Goal: Obtain resource: Obtain resource

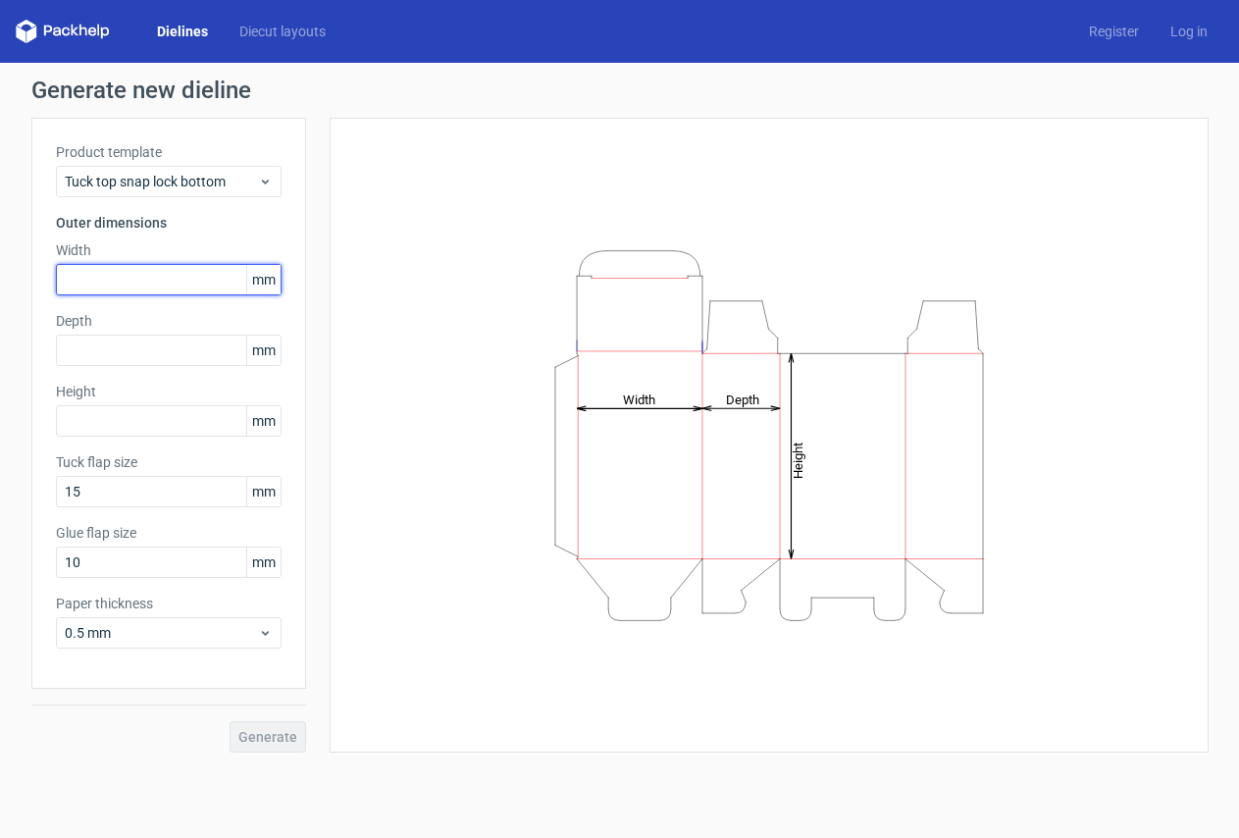
click at [137, 278] on input "text" at bounding box center [169, 279] width 226 height 31
type input "90"
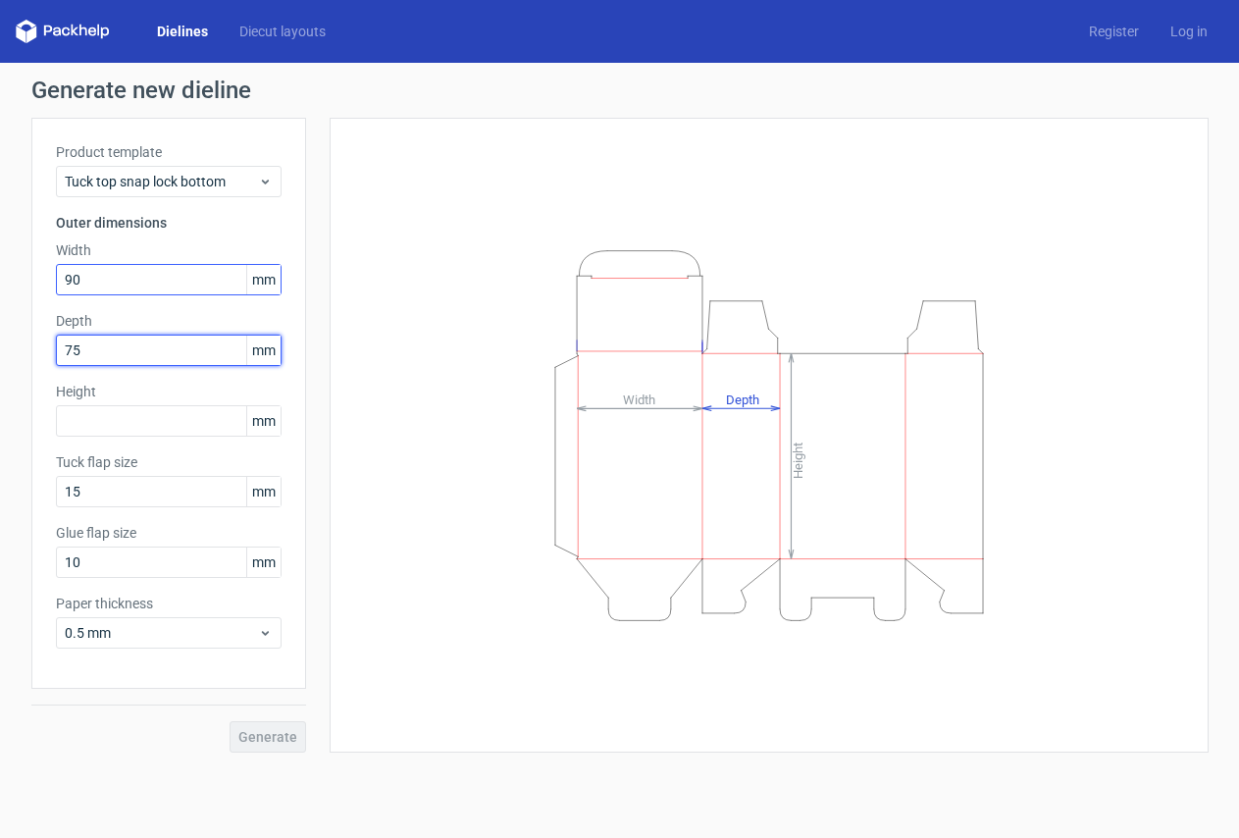
type input "75"
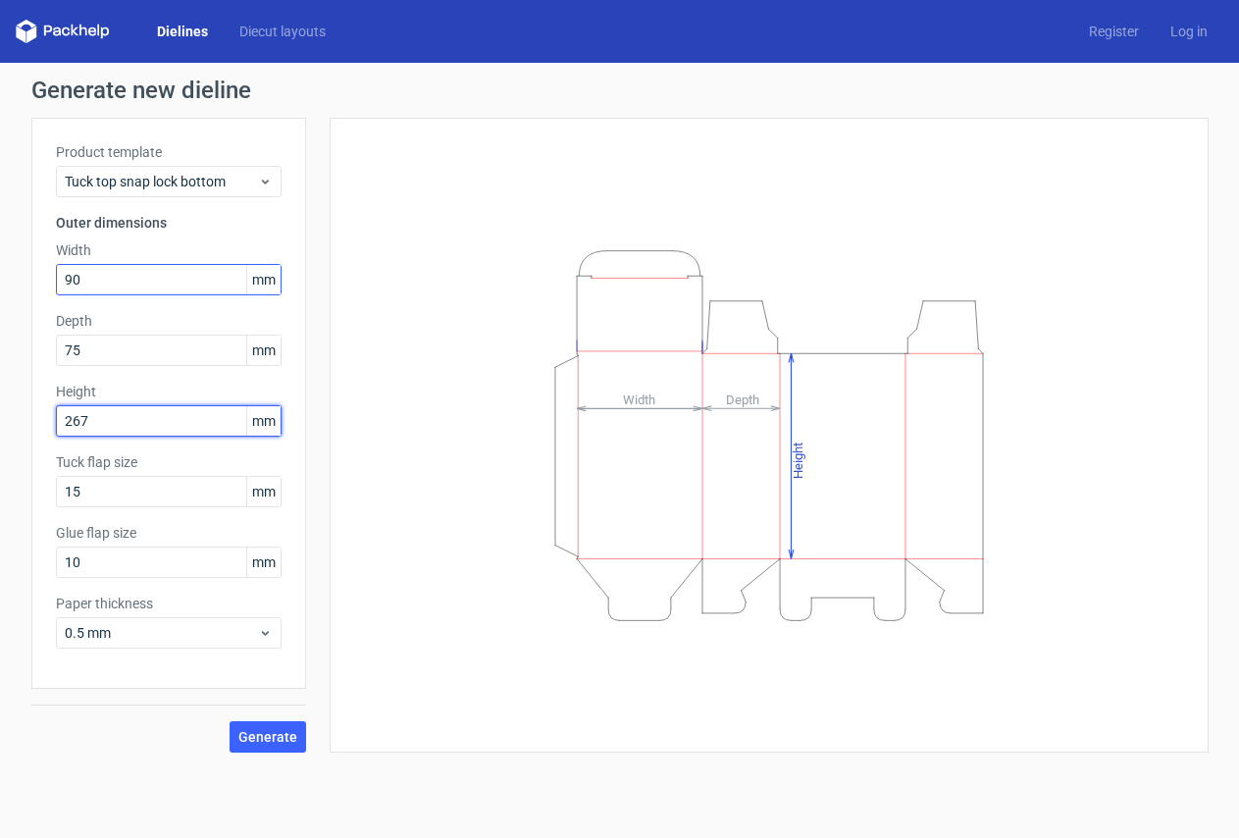
type input "267"
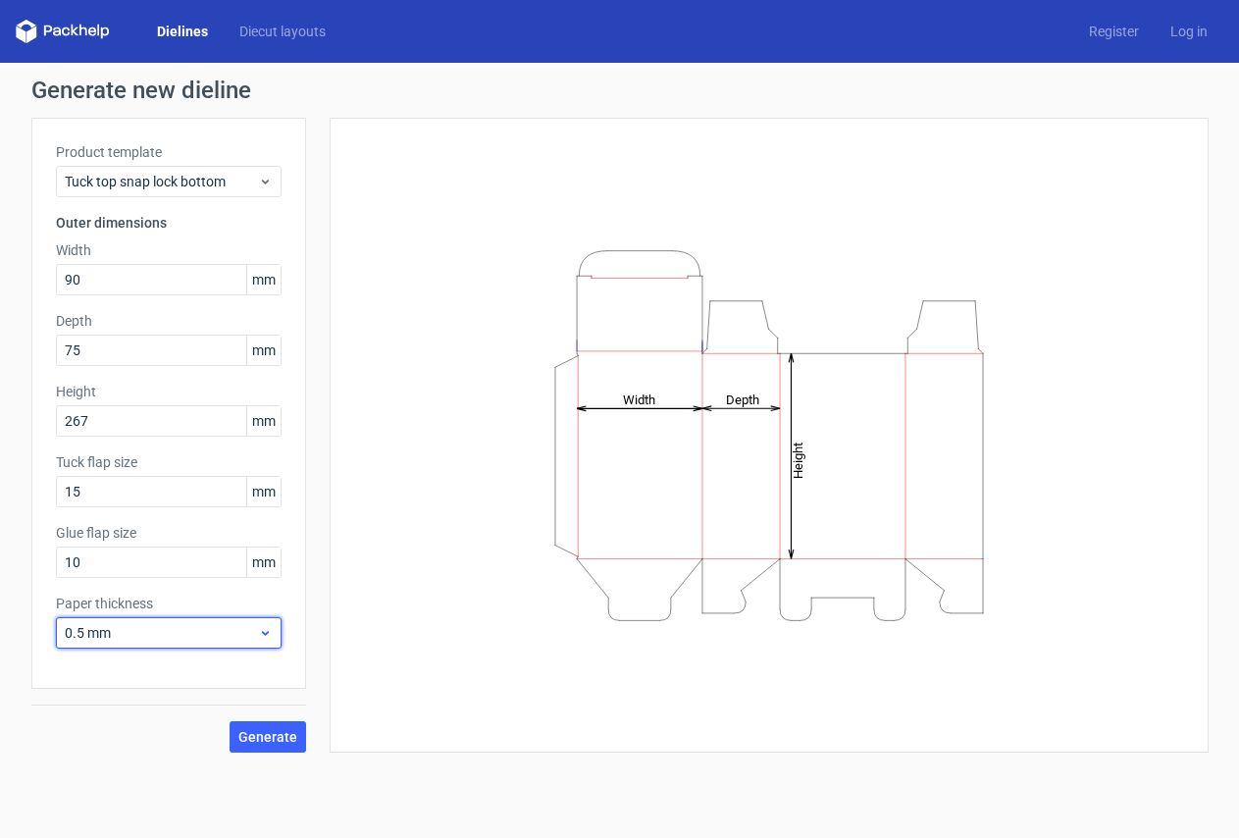
click at [198, 634] on span "0.5 mm" at bounding box center [161, 633] width 193 height 20
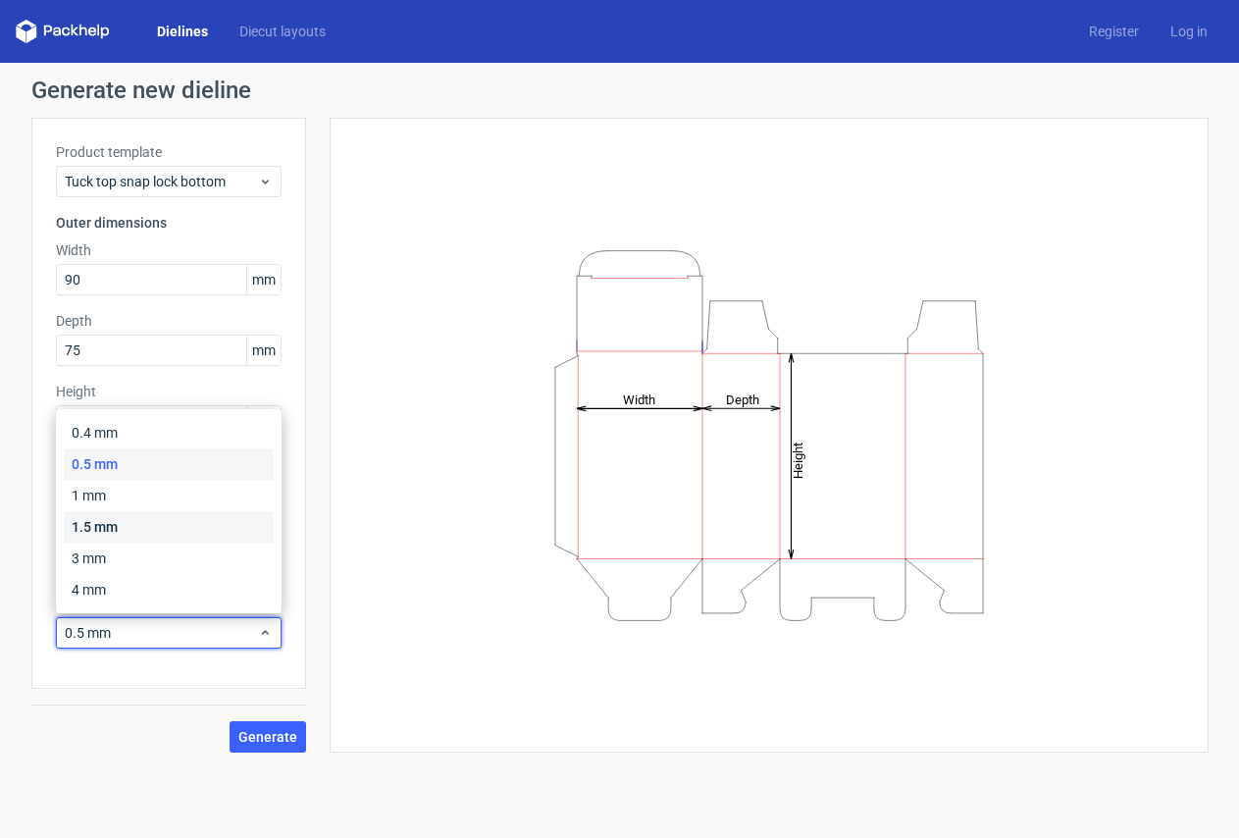
click at [138, 534] on div "1.5 mm" at bounding box center [169, 526] width 210 height 31
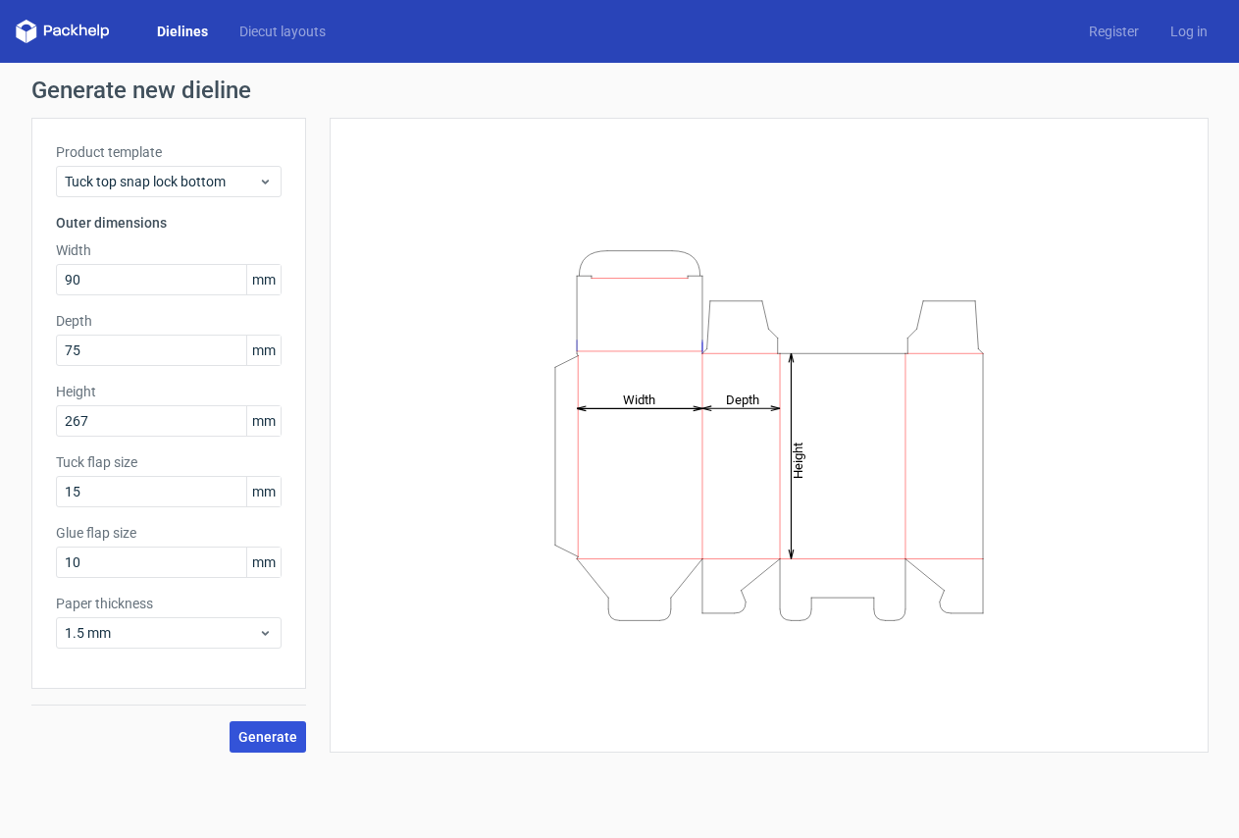
click at [266, 733] on span "Generate" at bounding box center [267, 737] width 59 height 14
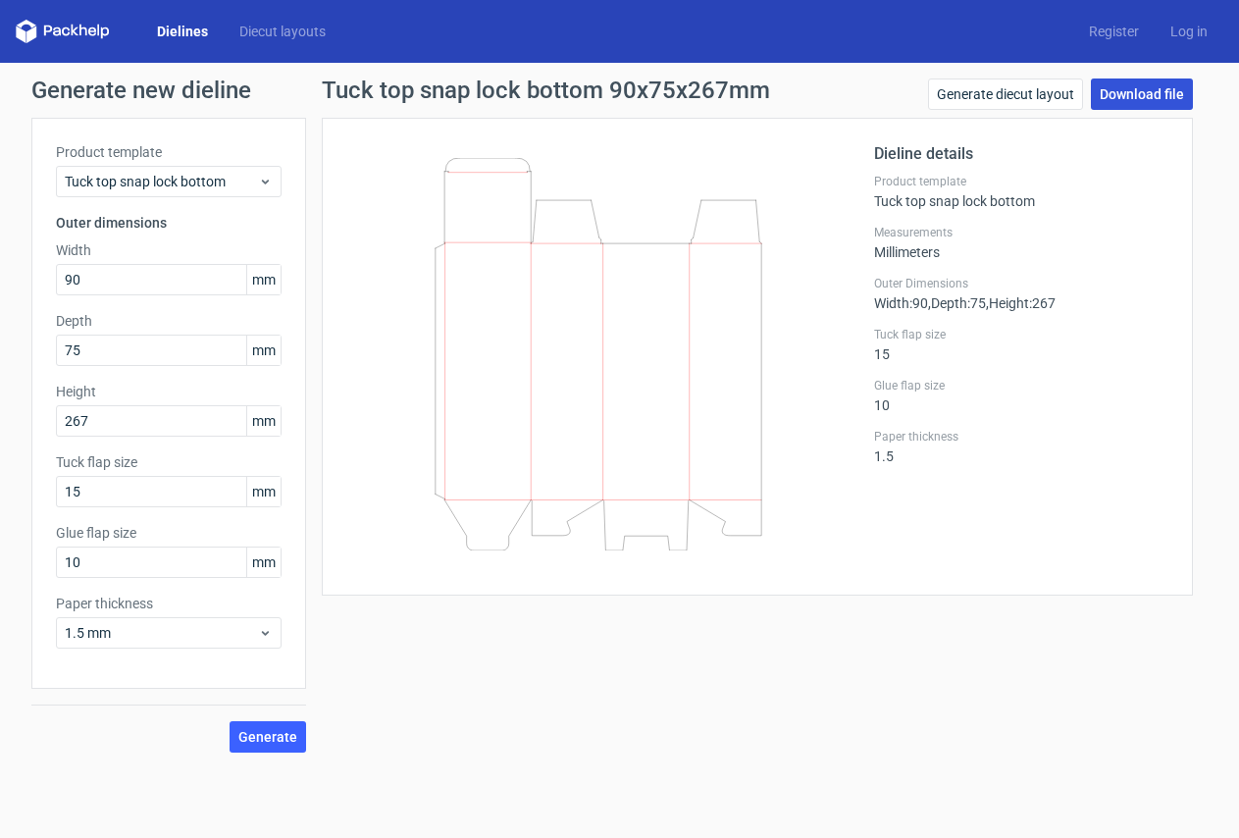
click at [1127, 94] on link "Download file" at bounding box center [1142, 94] width 102 height 31
click at [188, 182] on span "Tuck top snap lock bottom" at bounding box center [161, 182] width 193 height 20
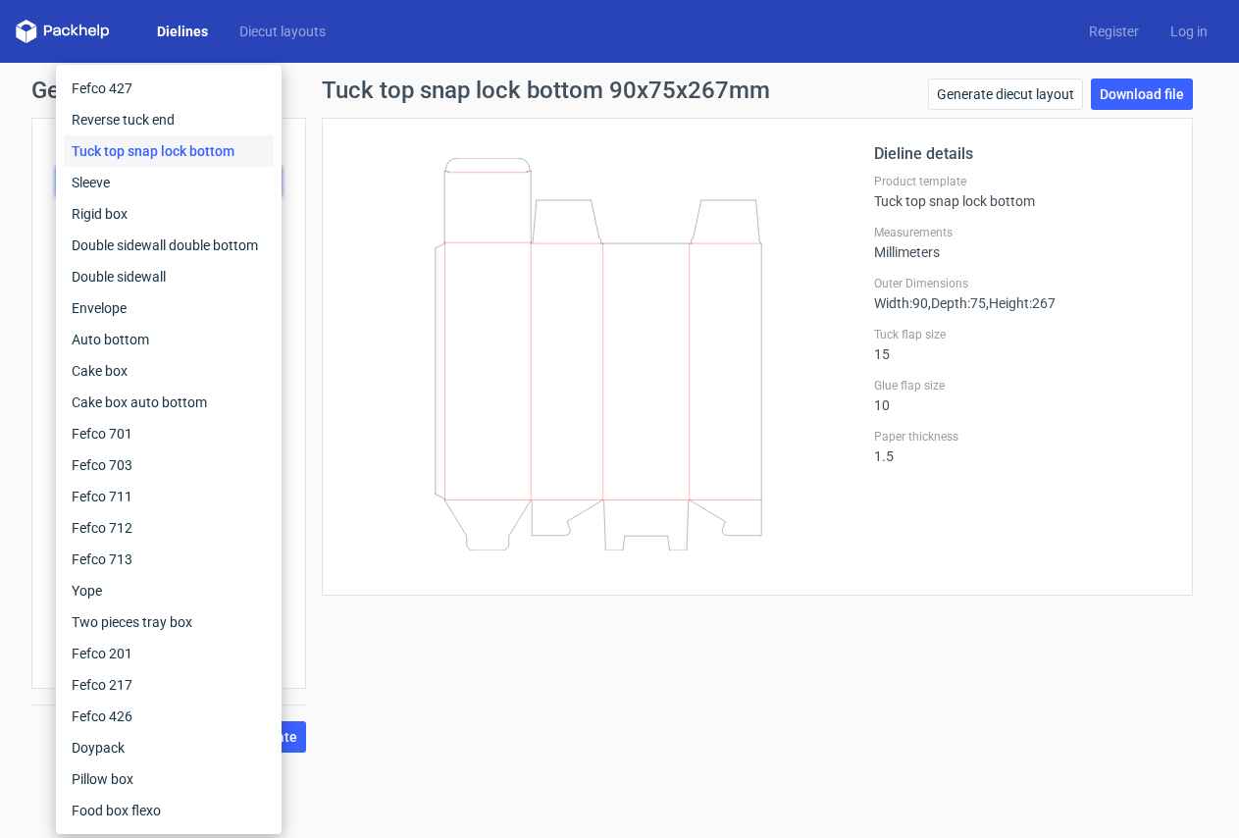
click at [181, 147] on div "Tuck top snap lock bottom" at bounding box center [169, 150] width 210 height 31
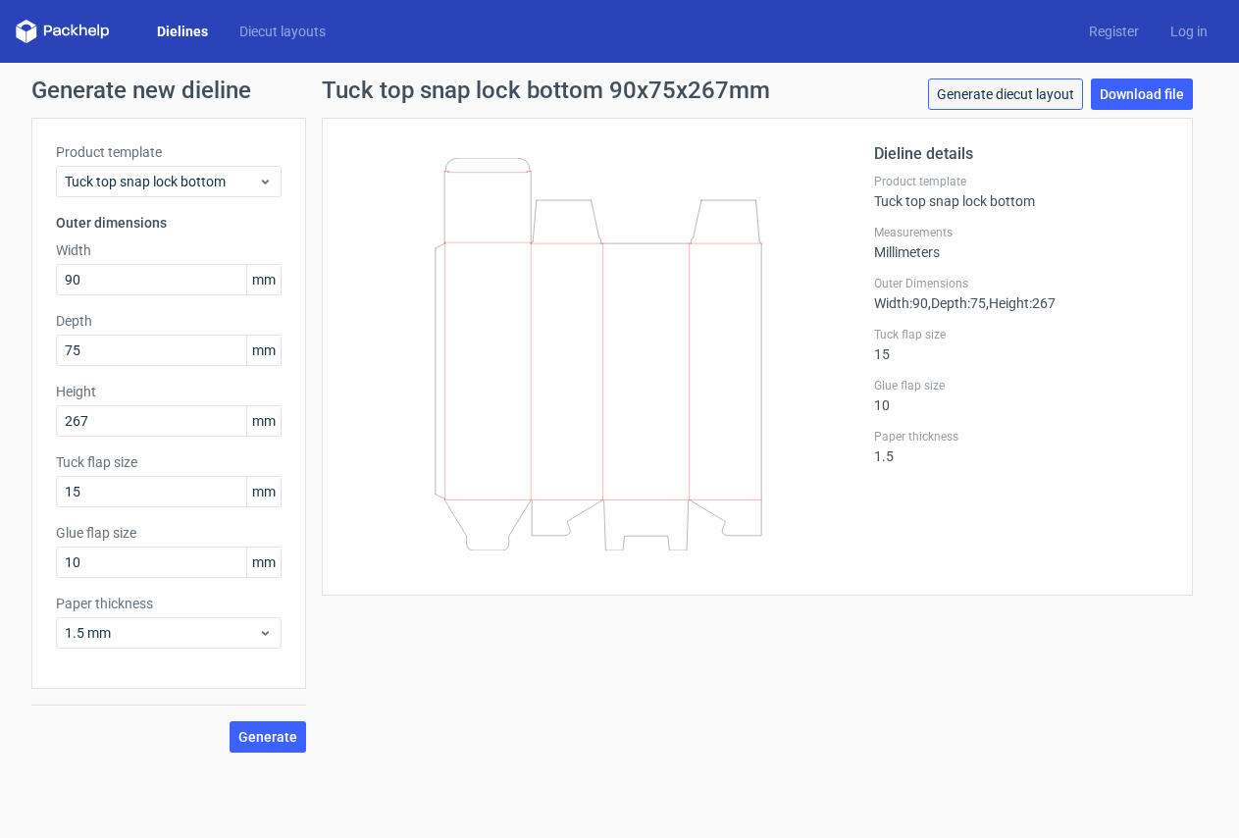
click at [991, 90] on link "Generate diecut layout" at bounding box center [1005, 94] width 155 height 31
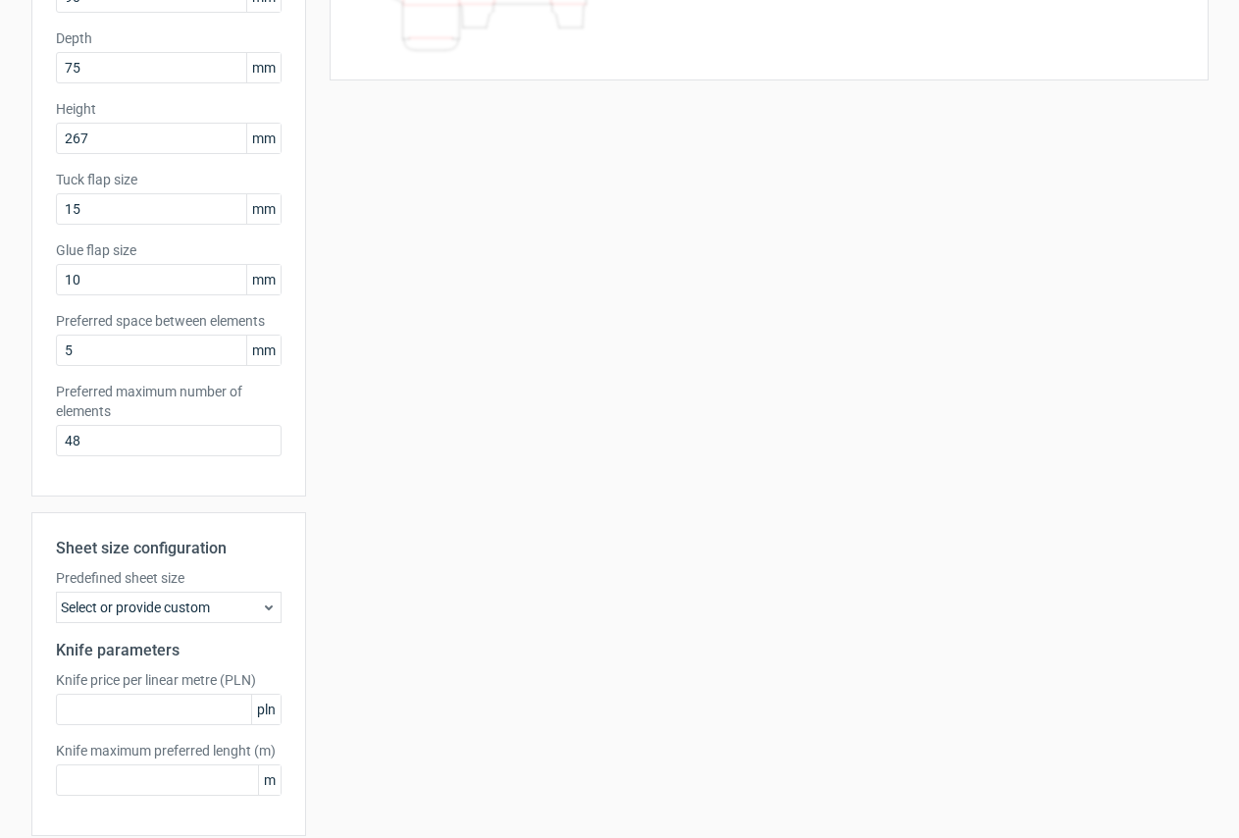
scroll to position [294, 0]
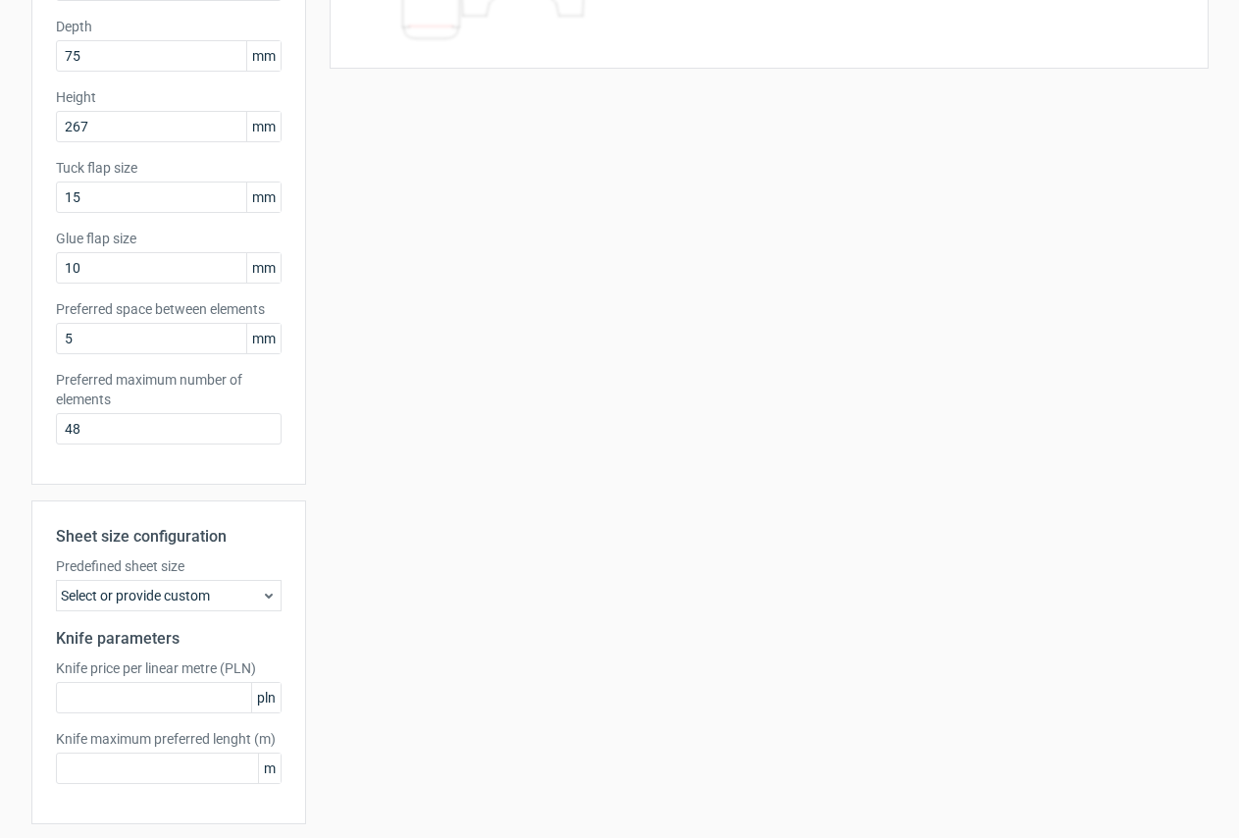
click at [194, 600] on div "Select or provide custom" at bounding box center [169, 595] width 226 height 31
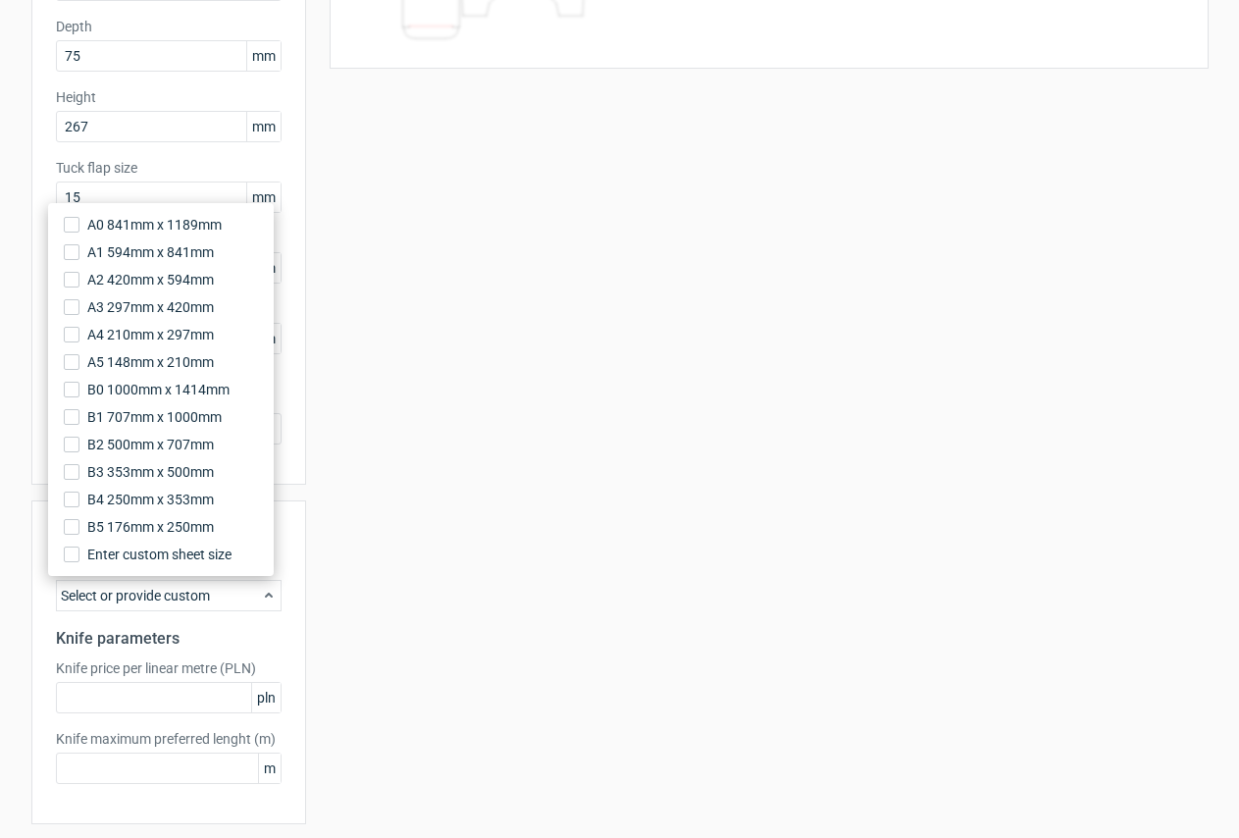
click at [194, 600] on div "Select or provide custom" at bounding box center [169, 595] width 226 height 31
click at [190, 555] on span "Enter custom sheet size" at bounding box center [161, 555] width 149 height 20
click at [79, 555] on input "Enter custom sheet size" at bounding box center [72, 555] width 16 height 16
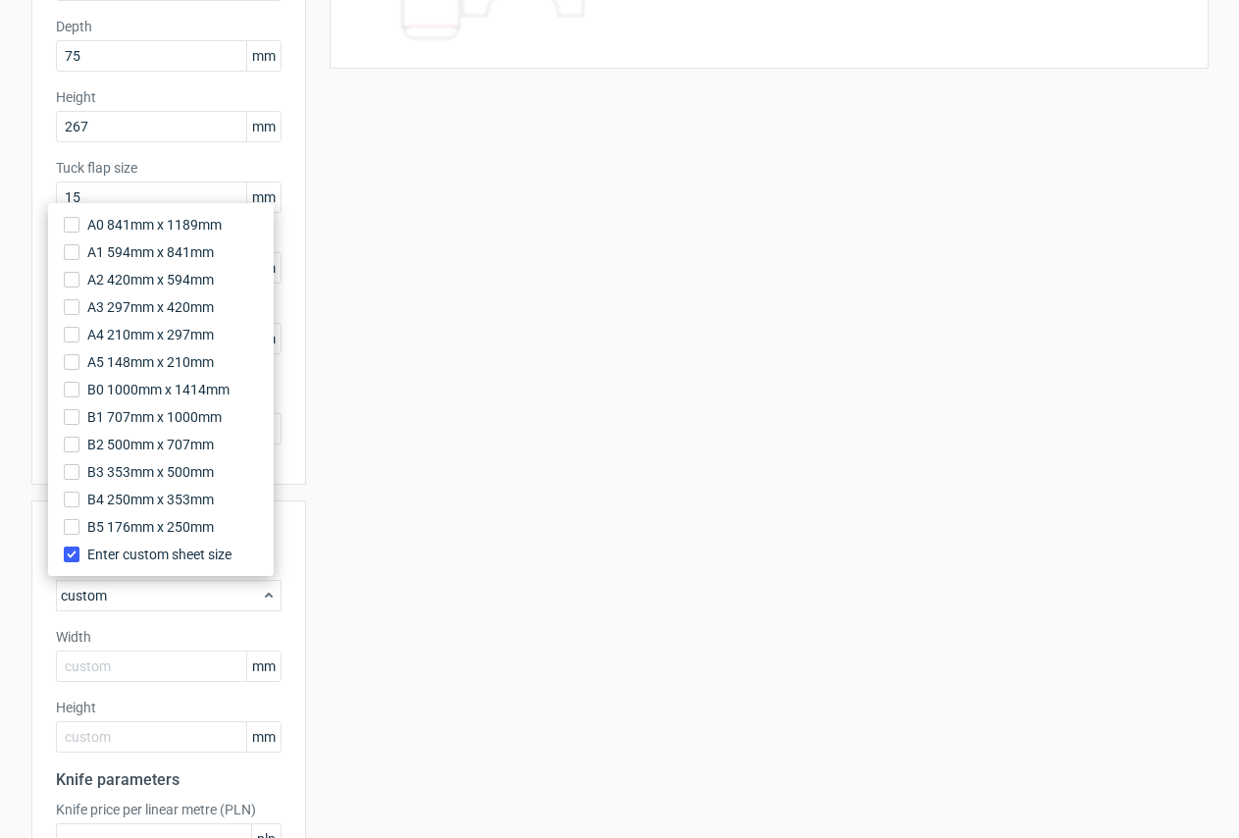
drag, startPoint x: 639, startPoint y: 621, endPoint x: 631, endPoint y: 225, distance: 396.5
click at [639, 616] on div "Your diecut layouts will be listed here once you generate them Height Depth Wid…" at bounding box center [757, 426] width 903 height 1206
